Goal: Information Seeking & Learning: Learn about a topic

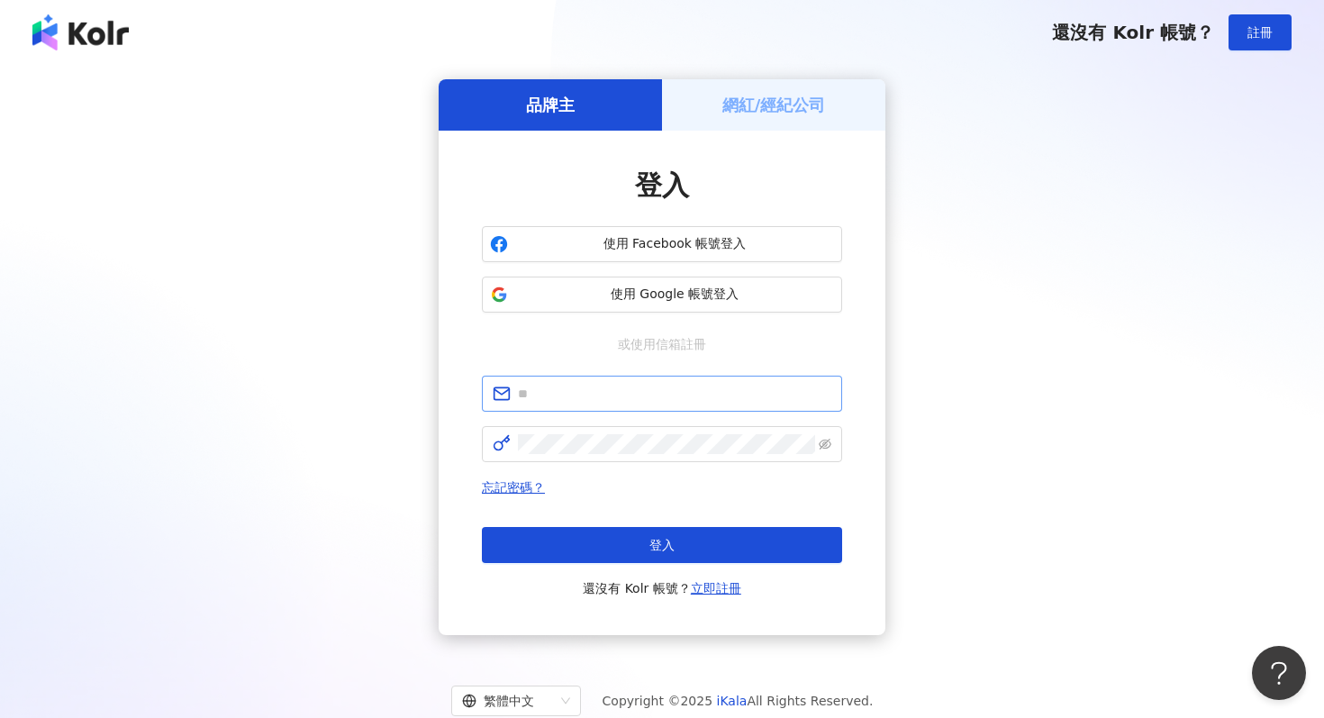
click at [627, 411] on span at bounding box center [662, 393] width 360 height 36
click at [648, 394] on input "text" at bounding box center [674, 394] width 313 height 20
paste input "**********"
type input "**********"
click button "登入" at bounding box center [662, 545] width 360 height 36
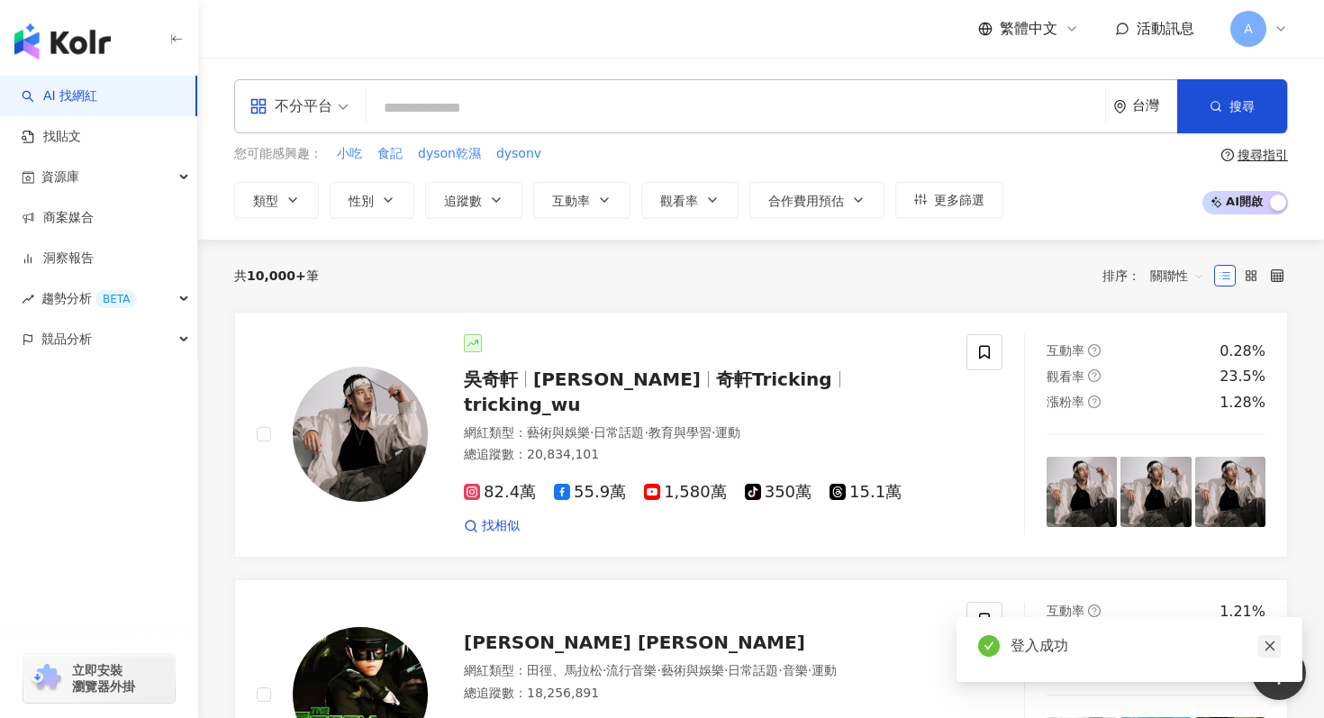
click at [1275, 645] on link at bounding box center [1269, 646] width 23 height 23
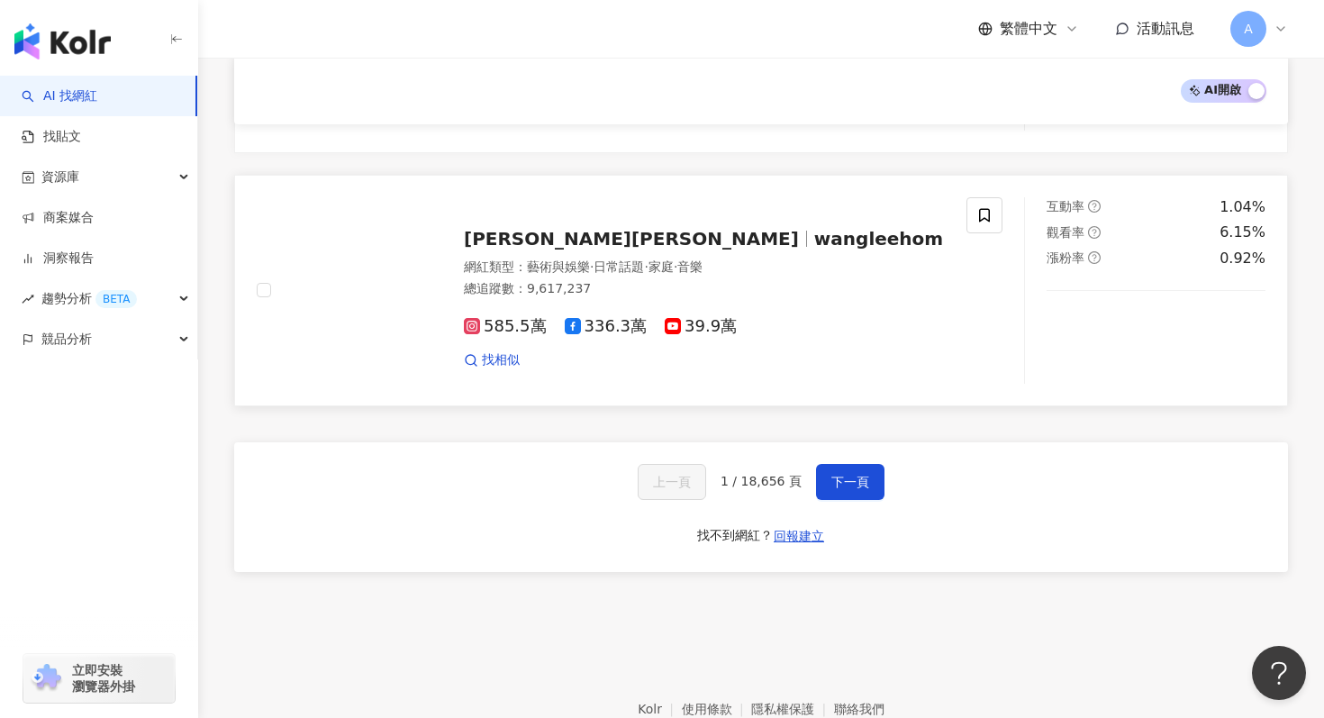
scroll to position [3008, 0]
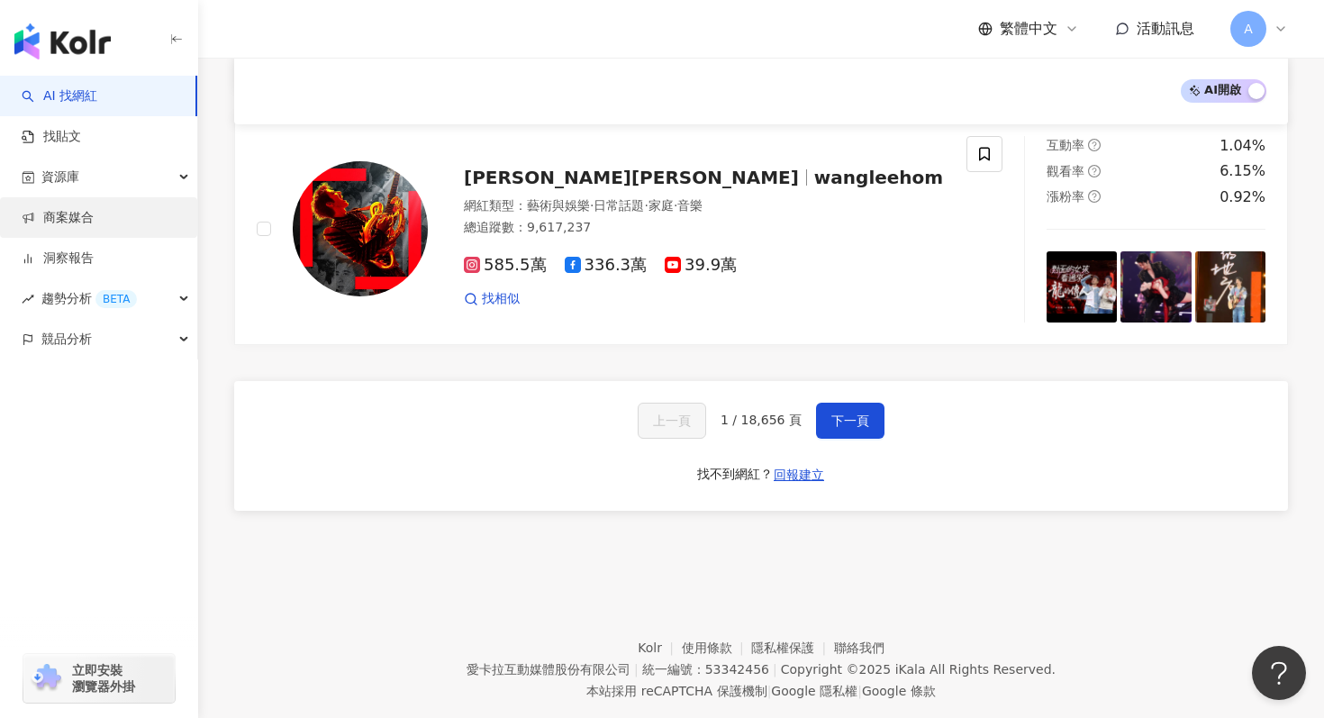
click at [94, 209] on link "商案媒合" at bounding box center [58, 218] width 72 height 18
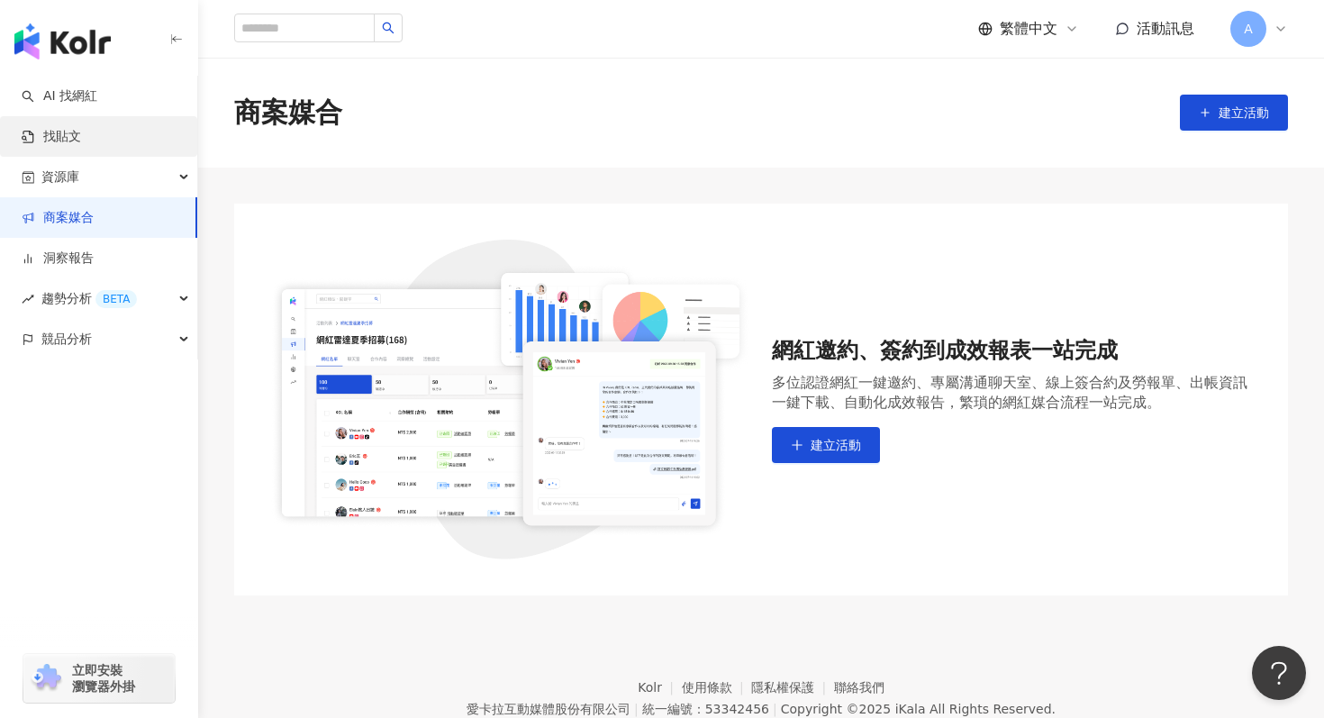
click at [81, 144] on link "找貼文" at bounding box center [51, 137] width 59 height 18
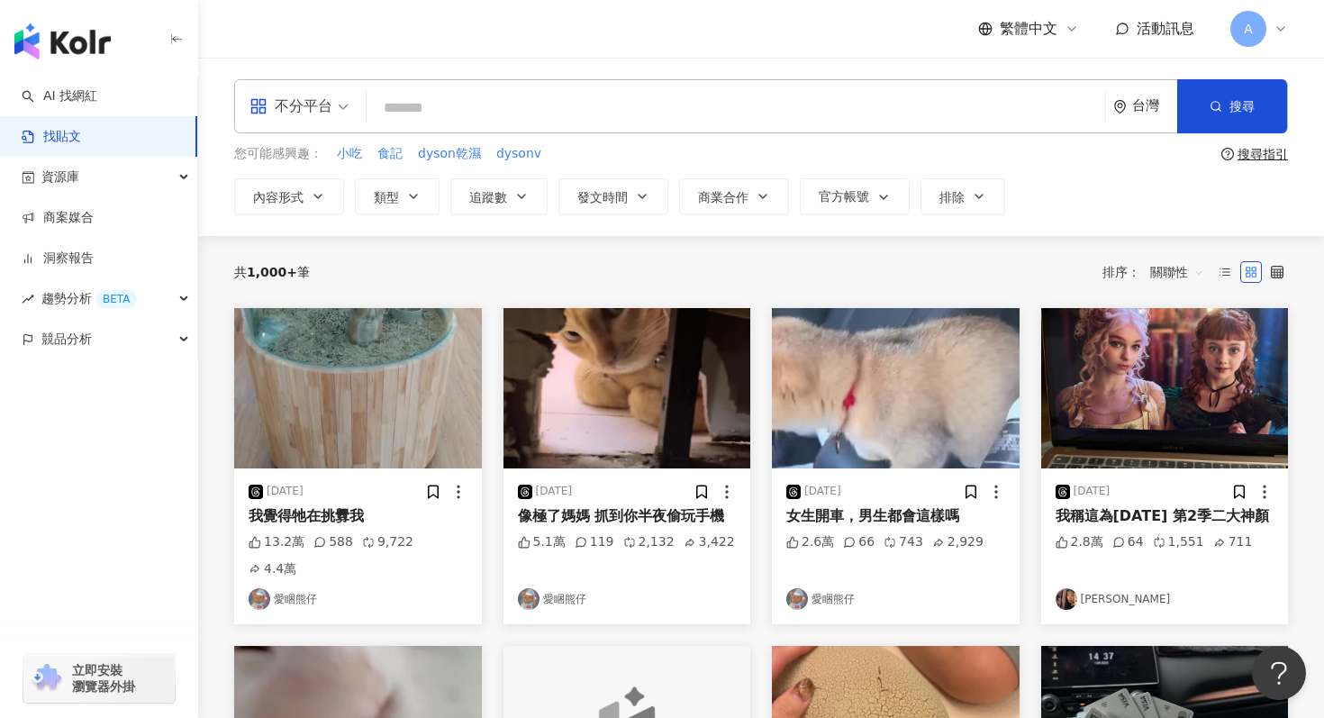
click at [1138, 423] on img "button" at bounding box center [1165, 388] width 248 height 160
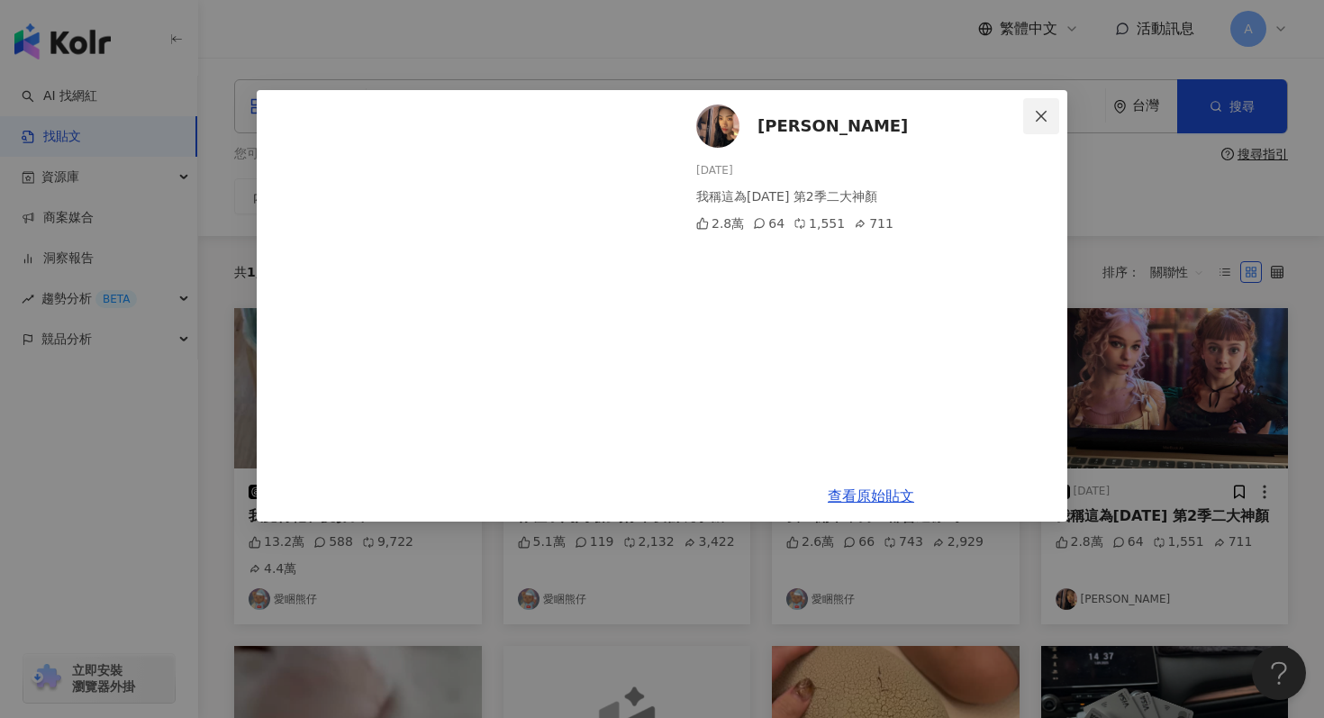
click at [1049, 122] on span "Close" at bounding box center [1041, 116] width 36 height 14
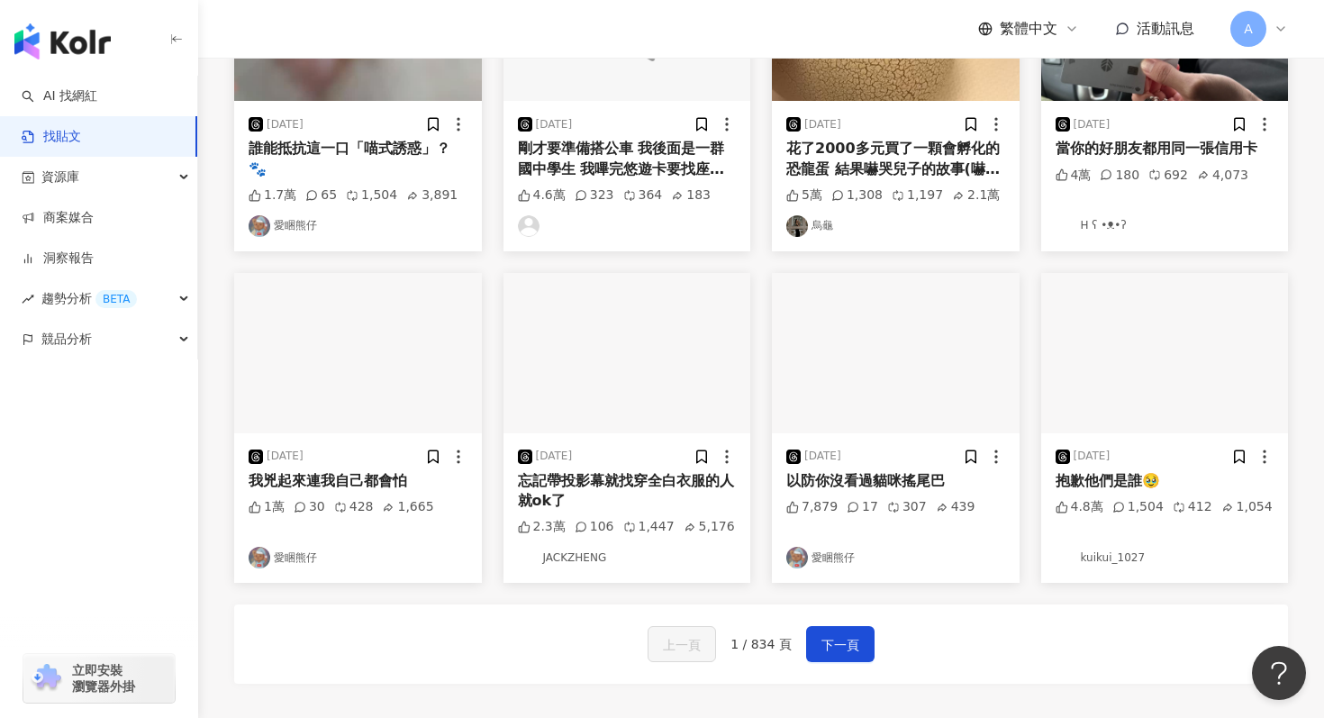
scroll to position [909, 0]
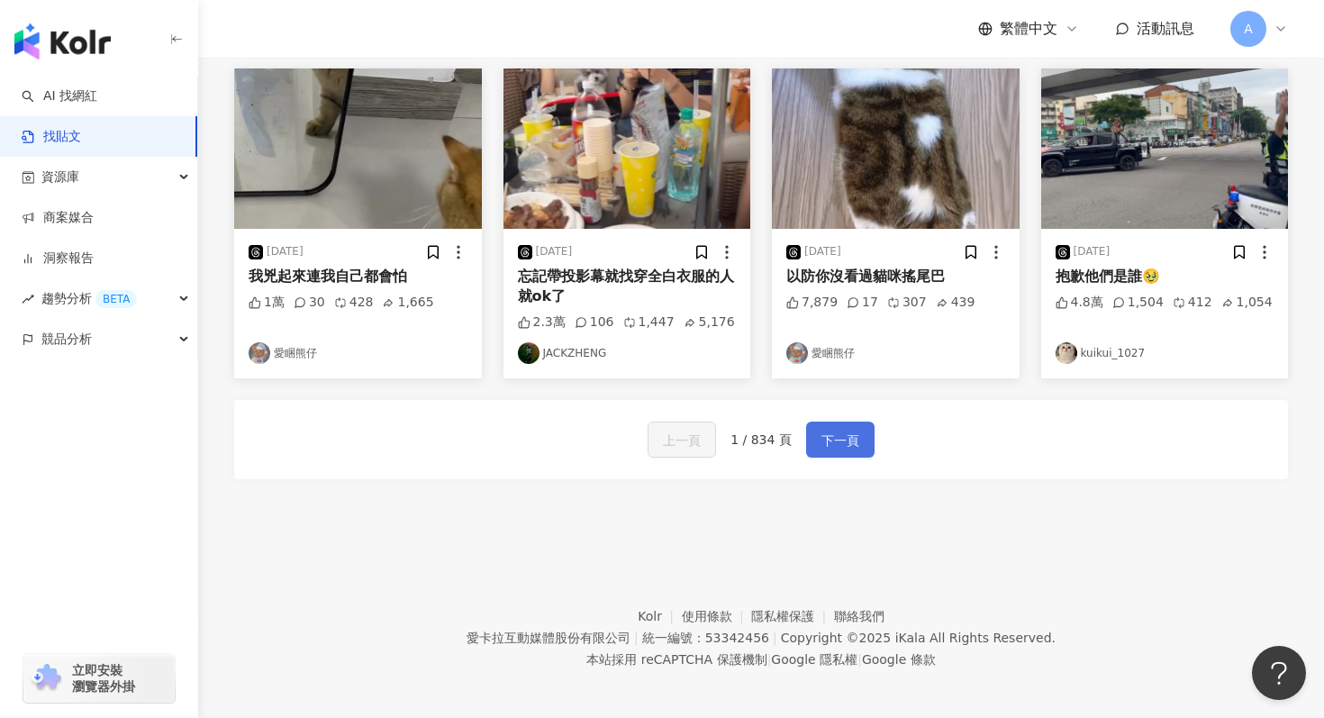
click at [847, 434] on span "下一頁" at bounding box center [840, 441] width 38 height 22
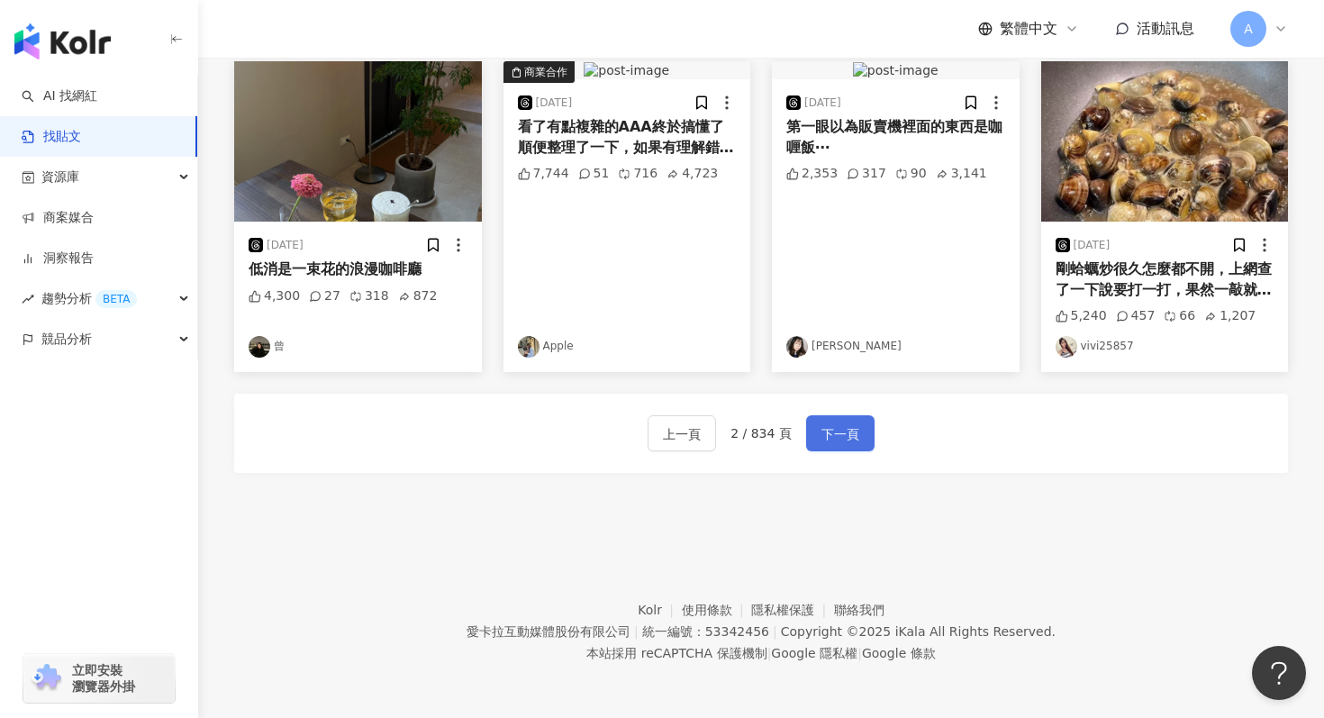
click at [847, 434] on span "下一頁" at bounding box center [840, 434] width 38 height 22
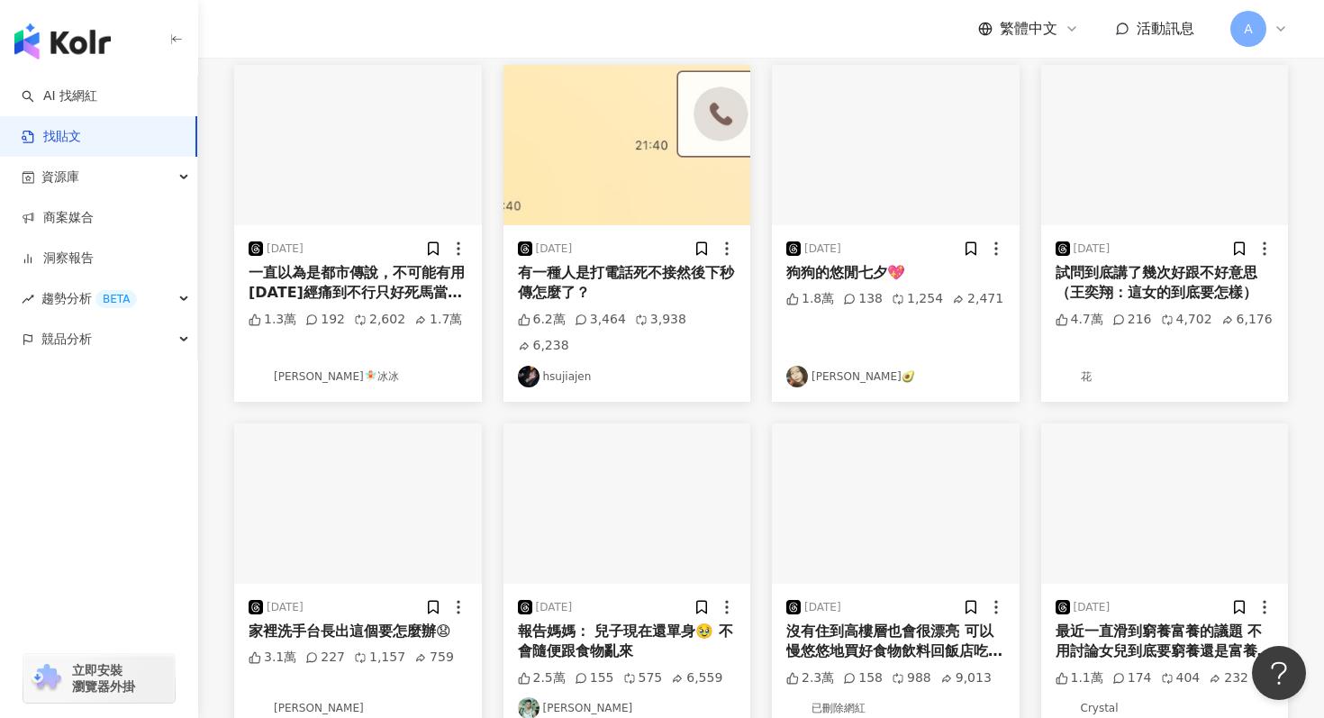
scroll to position [590, 0]
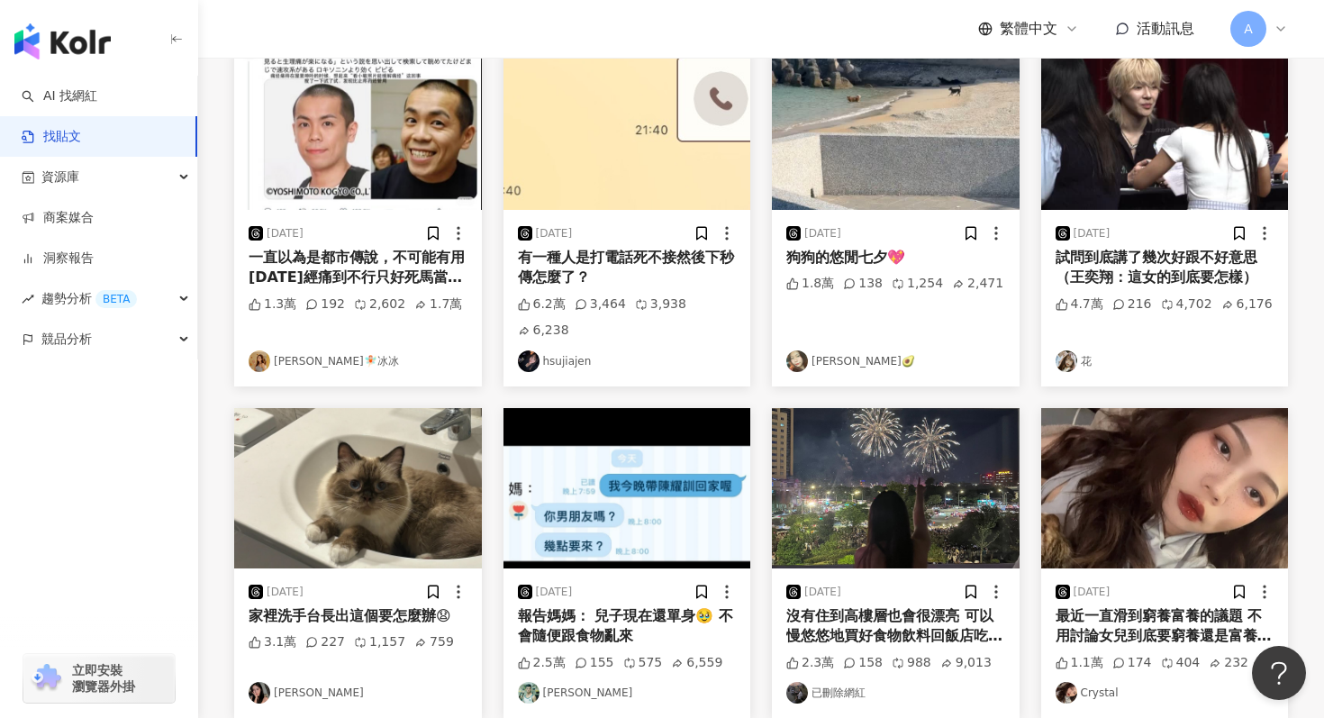
click at [875, 427] on img "button" at bounding box center [896, 488] width 248 height 160
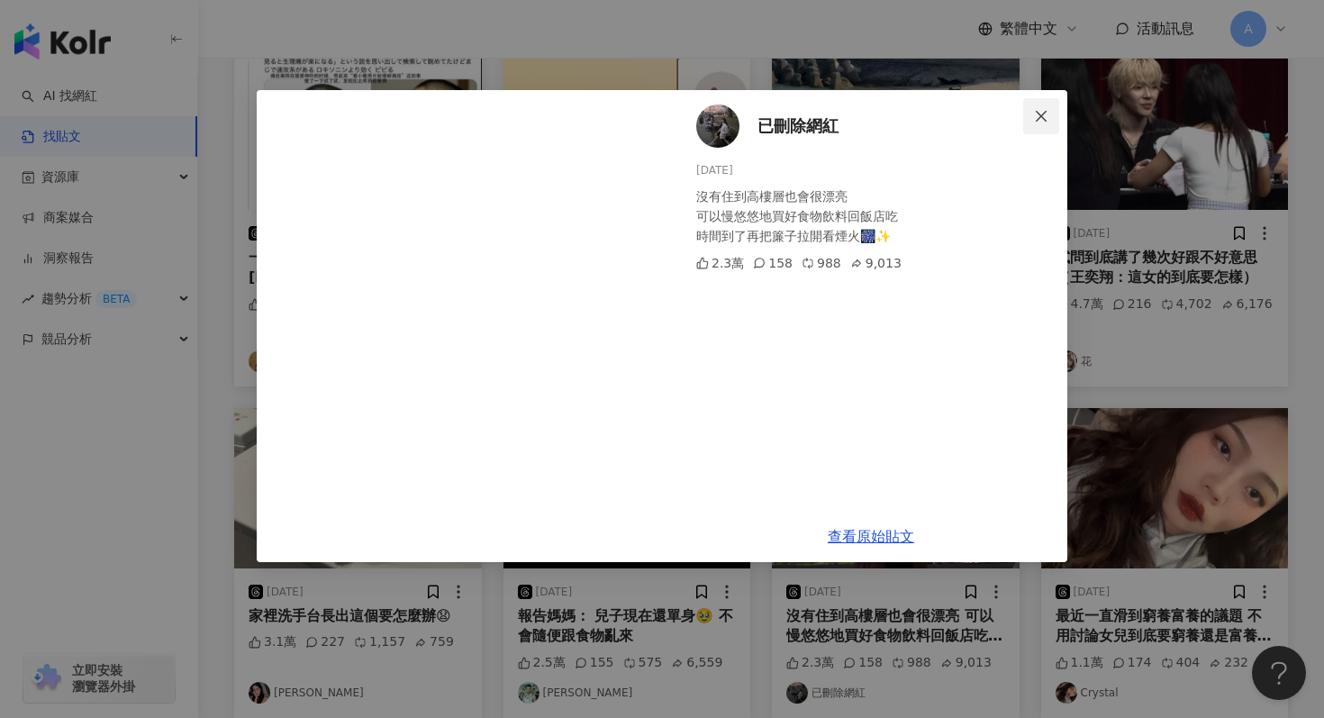
click at [1030, 107] on button "Close" at bounding box center [1041, 116] width 36 height 36
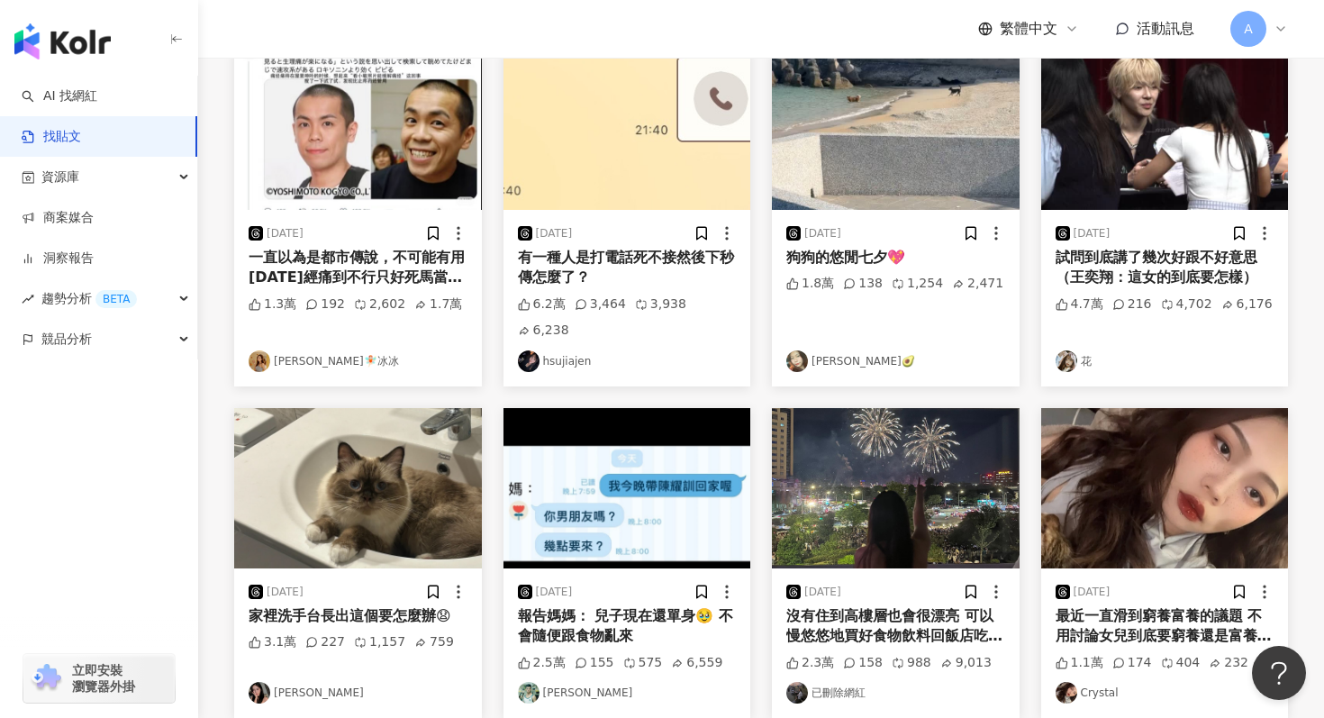
scroll to position [909, 0]
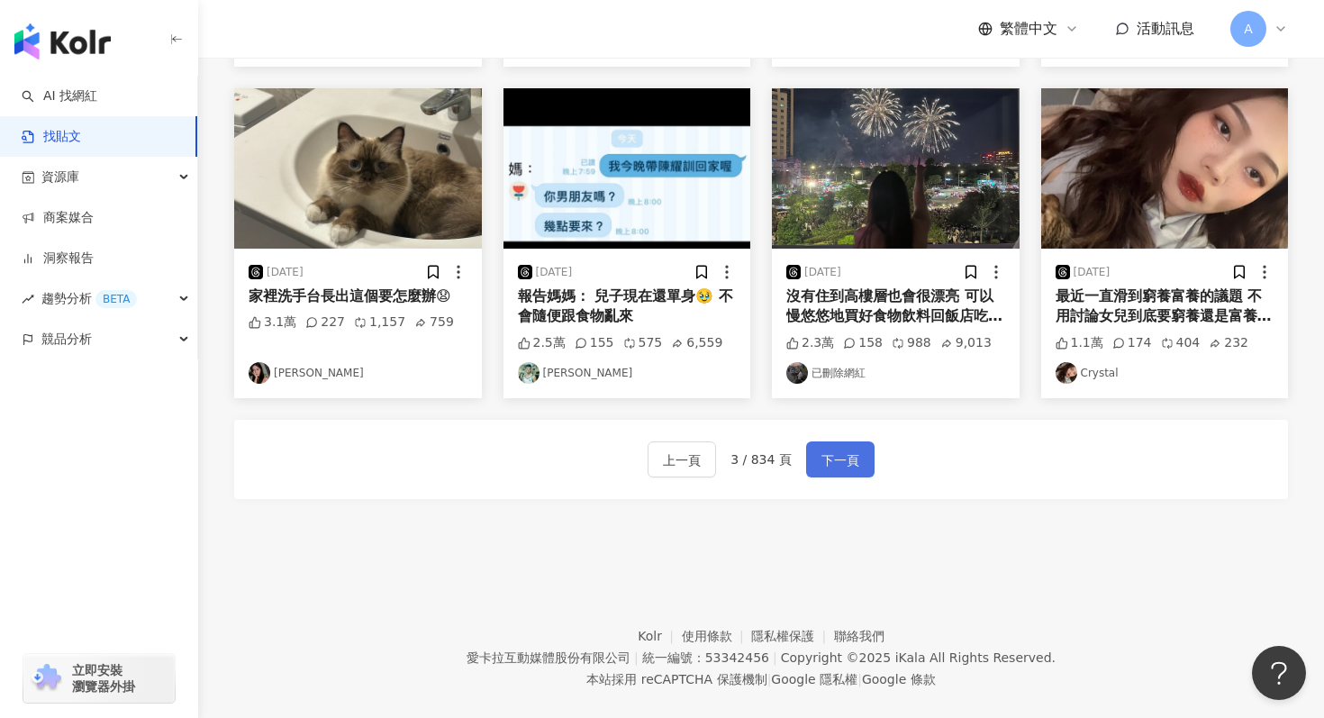
click at [859, 441] on button "下一頁" at bounding box center [840, 459] width 68 height 36
